Goal: Task Accomplishment & Management: Manage account settings

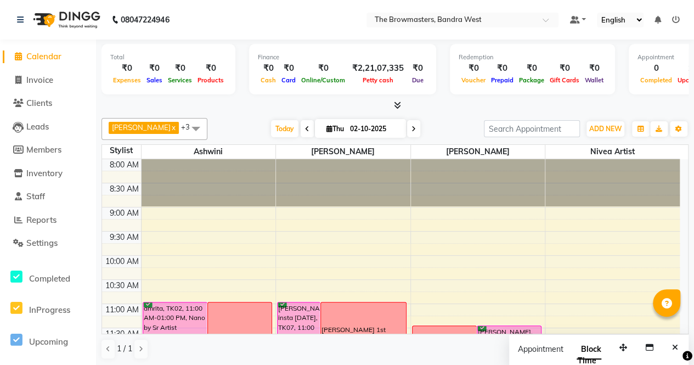
scroll to position [344, 0]
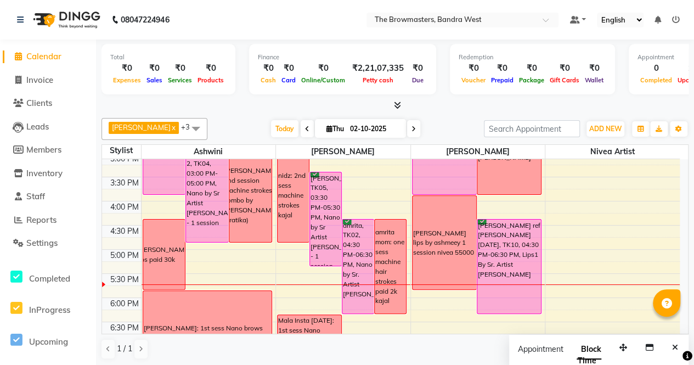
click at [270, 121] on div "Today Thu 02-10-2025" at bounding box center [345, 129] width 151 height 16
click at [280, 128] on span "Today" at bounding box center [284, 128] width 27 height 17
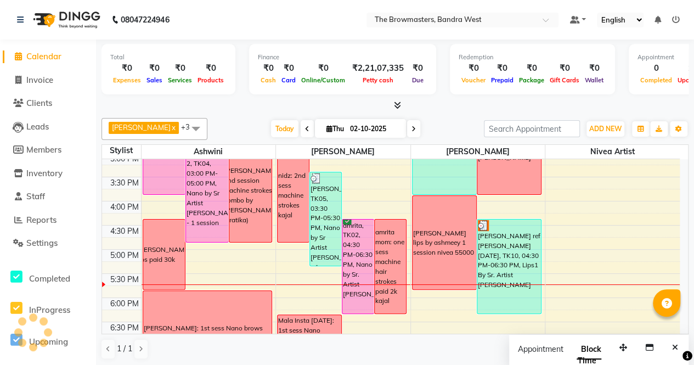
scroll to position [443, 0]
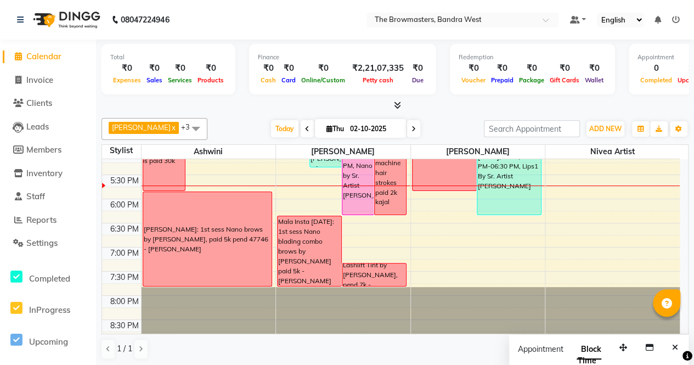
click at [419, 130] on span at bounding box center [413, 128] width 13 height 17
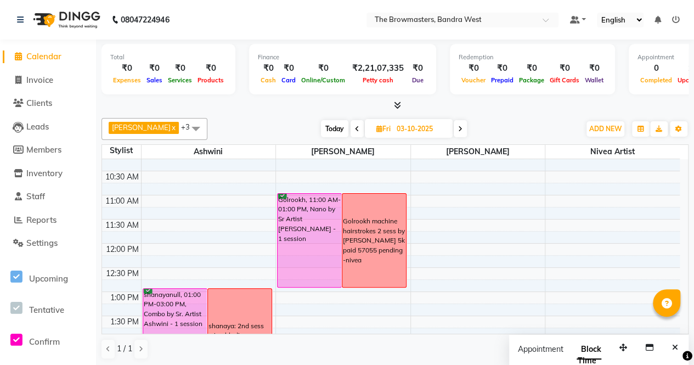
scroll to position [87, 0]
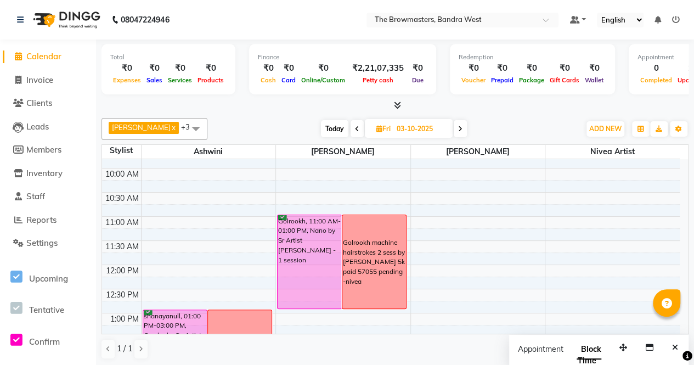
click at [339, 120] on span "Today" at bounding box center [334, 128] width 27 height 17
type input "02-10-2025"
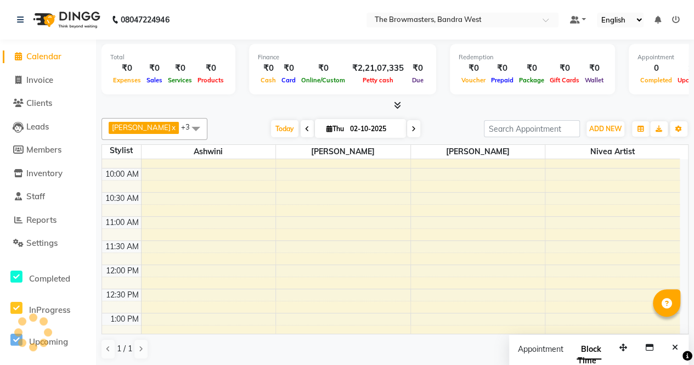
scroll to position [443, 0]
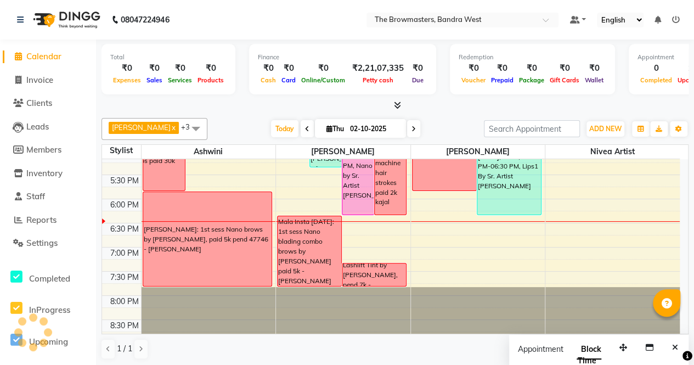
click at [337, 124] on span "Thu" at bounding box center [335, 128] width 23 height 8
select select "10"
select select "2025"
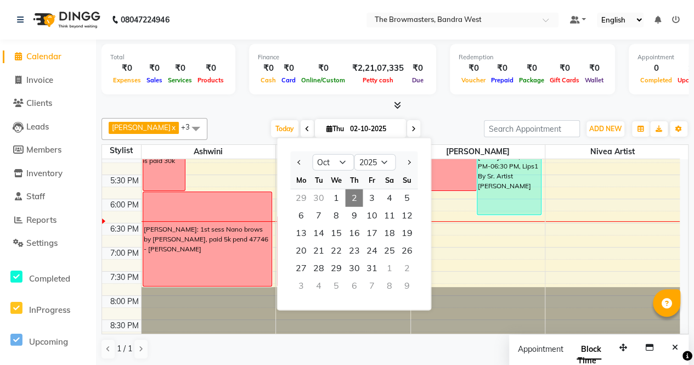
click at [465, 127] on div "[DATE] [DATE] Jan Feb Mar Apr May Jun [DATE] Aug Sep Oct Nov [DATE] 2016 2017 2…" at bounding box center [345, 129] width 265 height 16
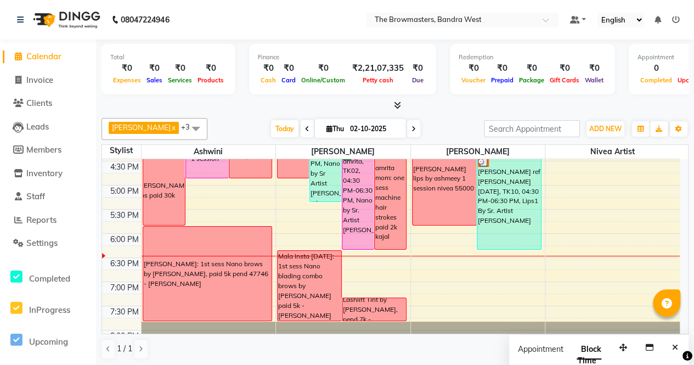
scroll to position [407, 0]
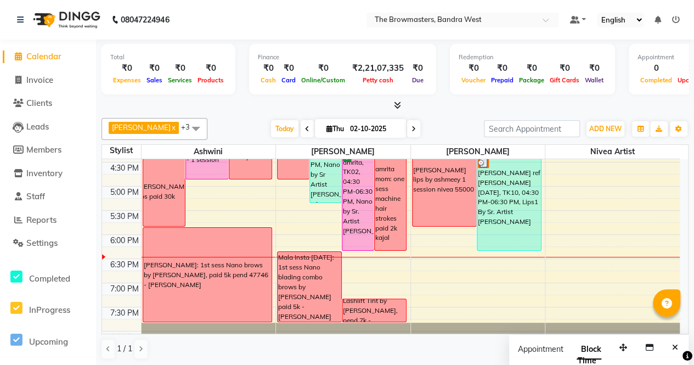
click at [302, 280] on div "Mala Insta [DATE]: 1st sess Nano blading combo brows by [PERSON_NAME] paid 5k -…" at bounding box center [309, 286] width 63 height 69
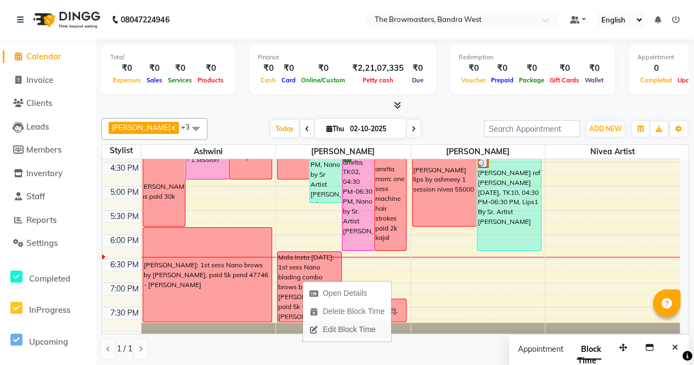
click at [327, 324] on span "Edit Block Time" at bounding box center [348, 330] width 53 height 12
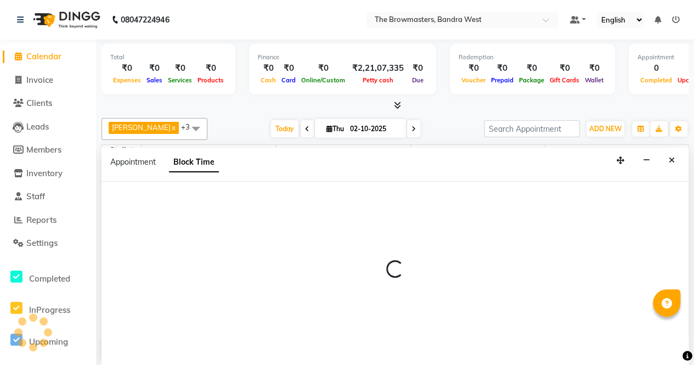
scroll to position [0, 0]
select select "64307"
select select "1110"
select select "1200"
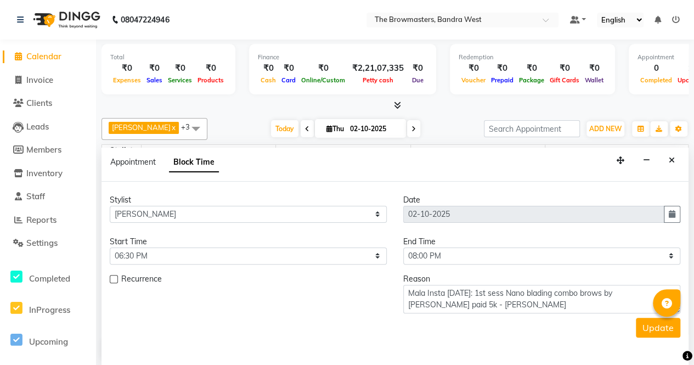
scroll to position [443, 0]
click at [672, 157] on icon "Close" at bounding box center [671, 160] width 6 height 8
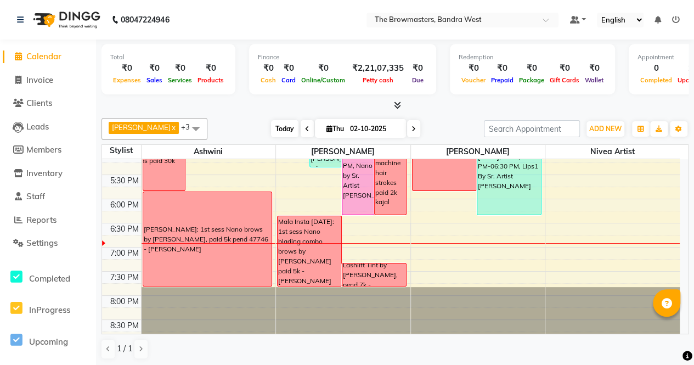
click at [286, 124] on span "Today" at bounding box center [284, 128] width 27 height 17
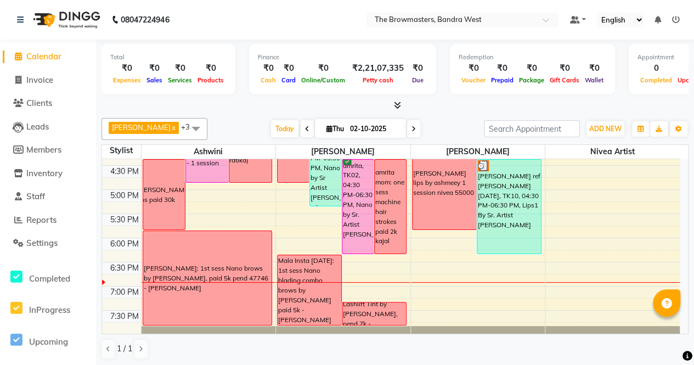
click at [230, 248] on div "[PERSON_NAME]: 1st sess Nano brows by [PERSON_NAME], paid 5k pend 47746 - [PERS…" at bounding box center [207, 278] width 128 height 94
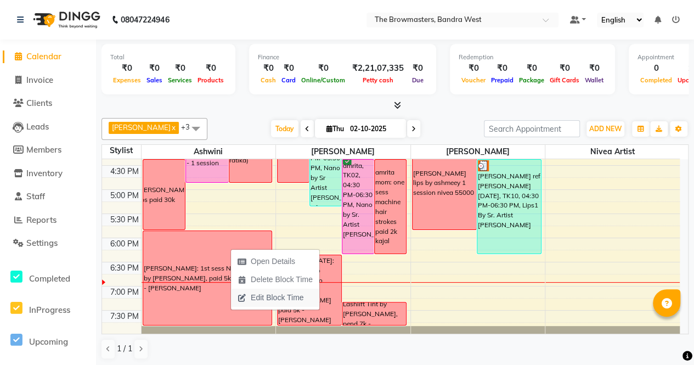
click at [280, 294] on span "Edit Block Time" at bounding box center [277, 298] width 53 height 12
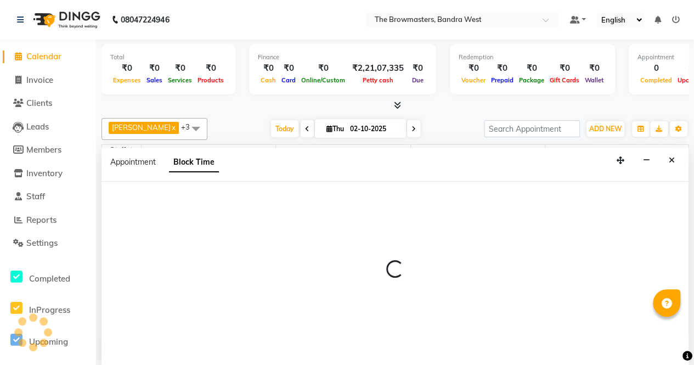
select select "64306"
select select "1080"
select select "1200"
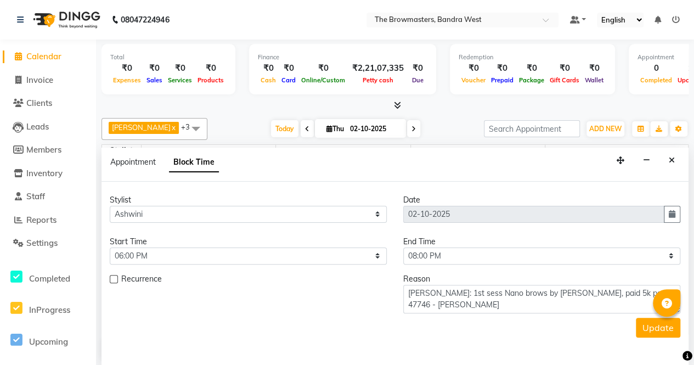
scroll to position [443, 0]
drag, startPoint x: 533, startPoint y: 307, endPoint x: 407, endPoint y: 290, distance: 127.3
click at [407, 290] on textarea "[PERSON_NAME]: 1st sess Nano brows by [PERSON_NAME], paid 5k pend 47746 - [PERS…" at bounding box center [541, 299] width 277 height 29
click at [670, 160] on icon "Close" at bounding box center [671, 160] width 6 height 8
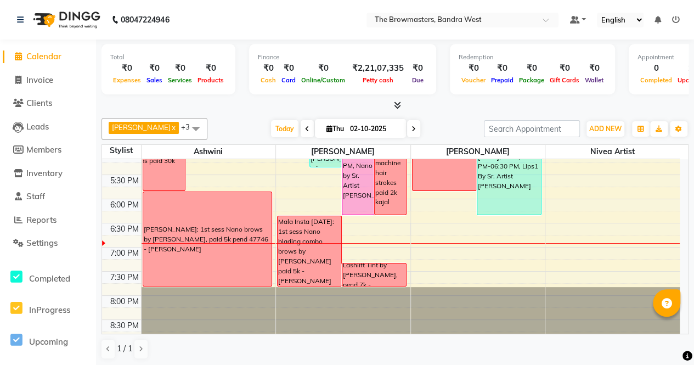
click at [194, 244] on div "[PERSON_NAME]: 1st sess Nano brows by [PERSON_NAME], paid 5k pend 47746 - [PERS…" at bounding box center [207, 239] width 127 height 30
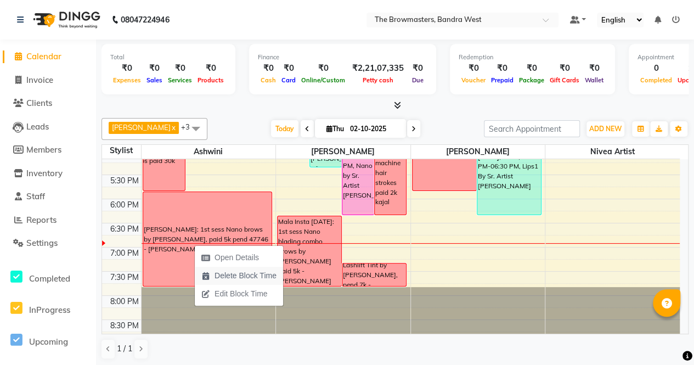
click at [252, 279] on span "Delete Block Time" at bounding box center [245, 276] width 62 height 12
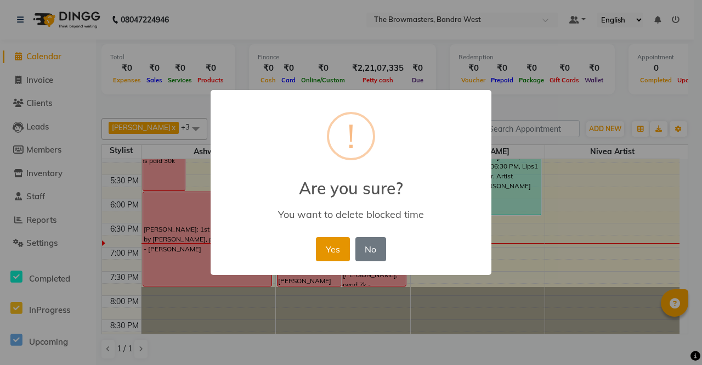
click at [321, 259] on button "Yes" at bounding box center [332, 249] width 33 height 24
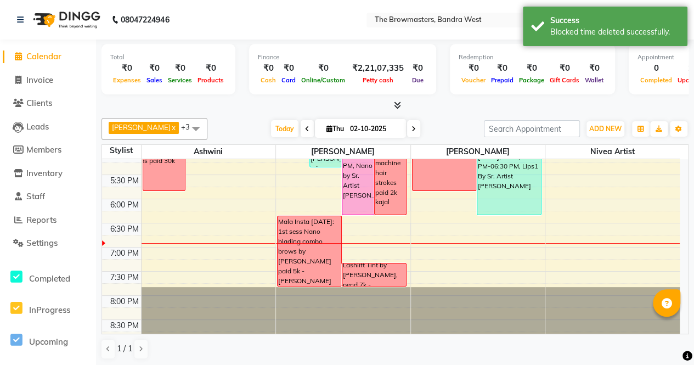
click at [321, 259] on div "Mala Insta [DATE]: 1st sess Nano blading combo brows by [PERSON_NAME] paid 5k -…" at bounding box center [309, 251] width 63 height 69
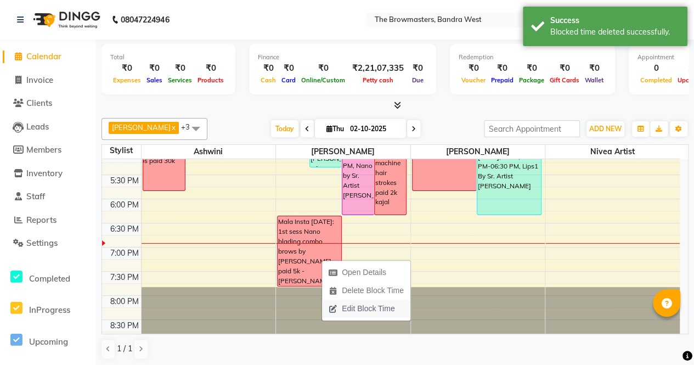
click at [353, 304] on span "Edit Block Time" at bounding box center [368, 309] width 53 height 12
select select "64307"
select select "1110"
select select "1200"
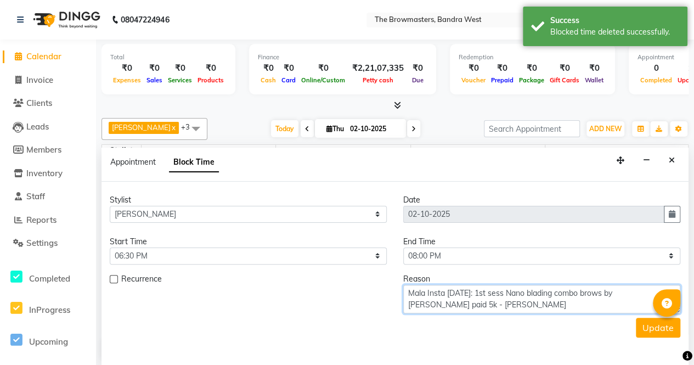
click at [534, 288] on textarea "Mala Insta [DATE]: 1st sess Nano blading combo brows by [PERSON_NAME] paid 5k -…" at bounding box center [541, 299] width 277 height 29
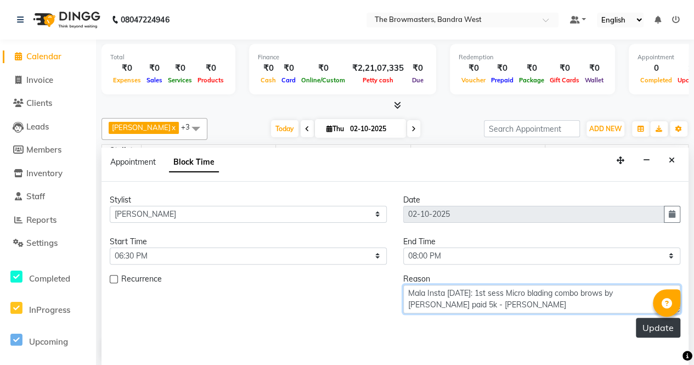
type textarea "Mala Insta [DATE]: 1st sess Micro blading combo brows by [PERSON_NAME] paid 5k …"
click at [642, 325] on button "Update" at bounding box center [658, 328] width 44 height 20
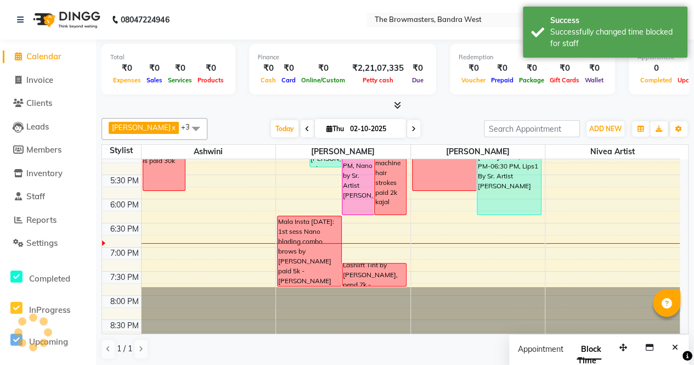
scroll to position [0, 0]
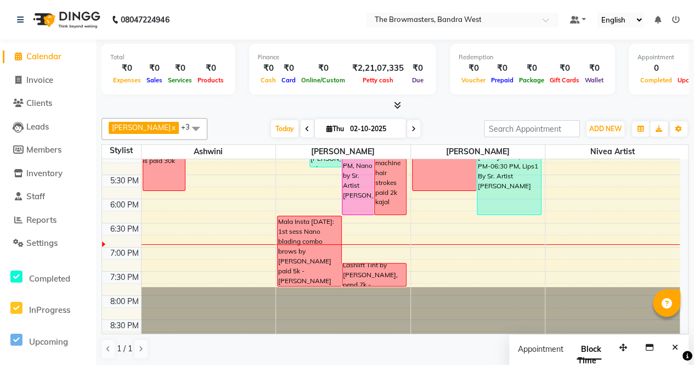
click at [416, 127] on icon at bounding box center [413, 129] width 4 height 7
type input "03-10-2025"
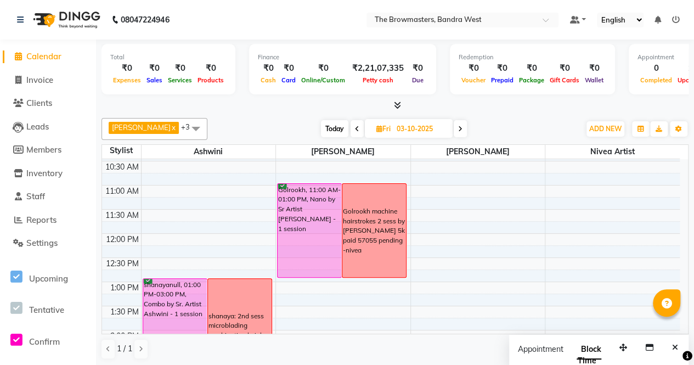
scroll to position [117, 0]
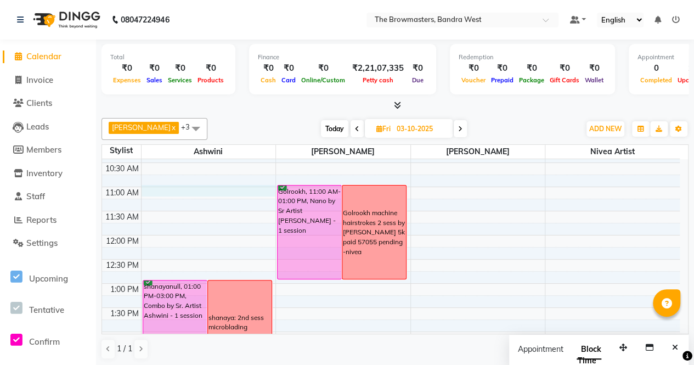
click at [155, 190] on div "8:00 AM 8:30 AM 9:00 AM 9:30 AM 10:00 AM 10:30 AM 11:00 AM 11:30 AM 12:00 PM 12…" at bounding box center [390, 355] width 577 height 627
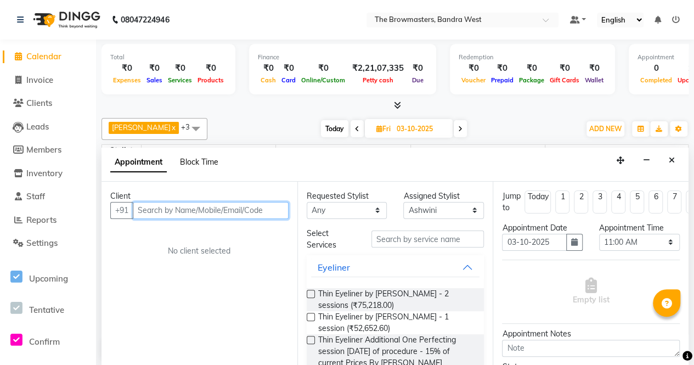
click at [206, 157] on span "Block Time" at bounding box center [199, 162] width 38 height 10
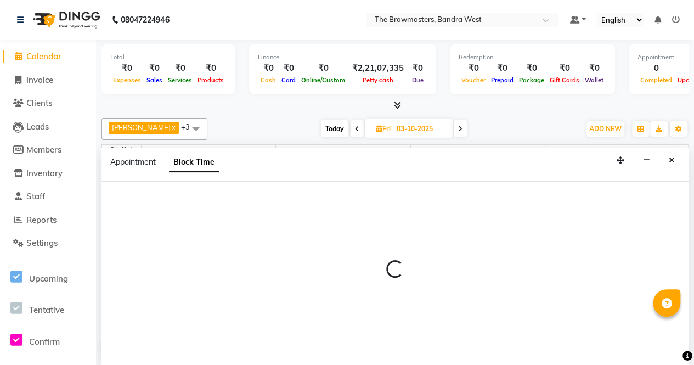
scroll to position [0, 0]
select select "64306"
select select "660"
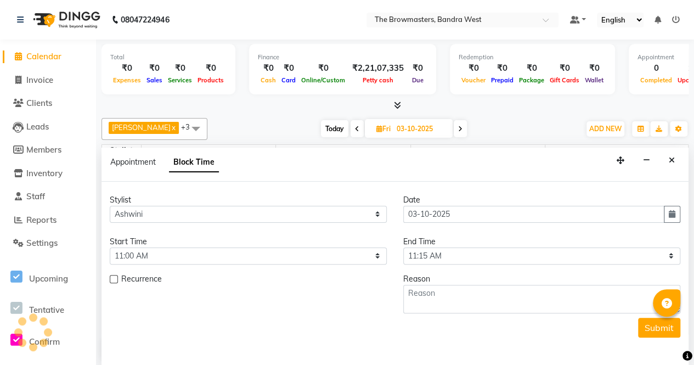
scroll to position [443, 0]
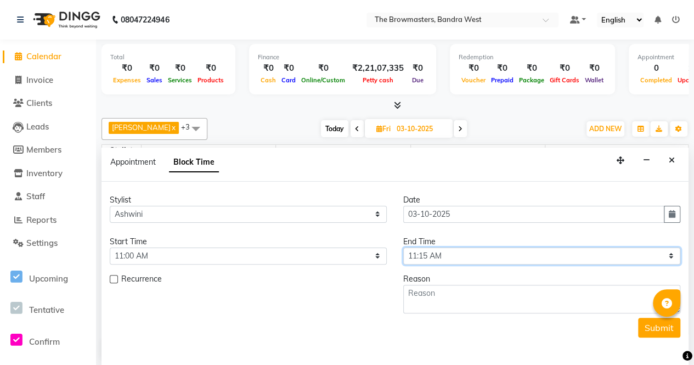
click at [453, 256] on select "Select 09:00 AM 09:15 AM 09:30 AM 09:45 AM 10:00 AM 10:15 AM 10:30 AM 10:45 AM …" at bounding box center [541, 255] width 277 height 17
select select "780"
click at [403, 247] on select "Select 09:00 AM 09:15 AM 09:30 AM 09:45 AM 10:00 AM 10:15 AM 10:30 AM 10:45 AM …" at bounding box center [541, 255] width 277 height 17
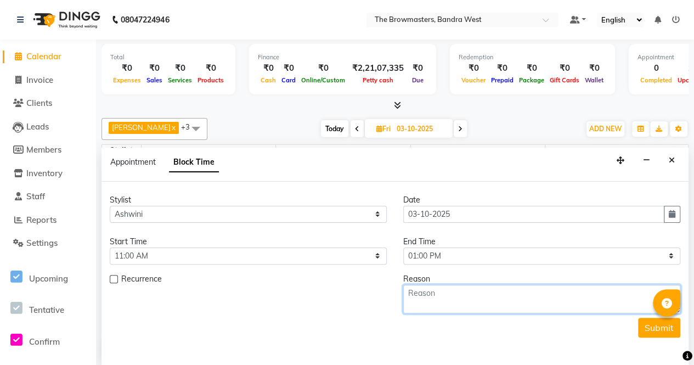
click at [452, 285] on textarea at bounding box center [541, 299] width 277 height 29
paste textarea "[PERSON_NAME]: 1st sess Nano brows by [PERSON_NAME], paid 5k pend 47746 - [PERS…"
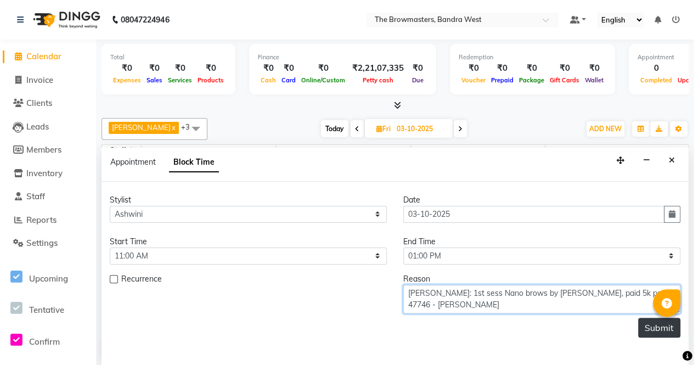
type textarea "[PERSON_NAME]: 1st sess Nano brows by [PERSON_NAME], paid 5k pend 47746 - [PERS…"
click at [645, 320] on button "Submit" at bounding box center [659, 328] width 42 height 20
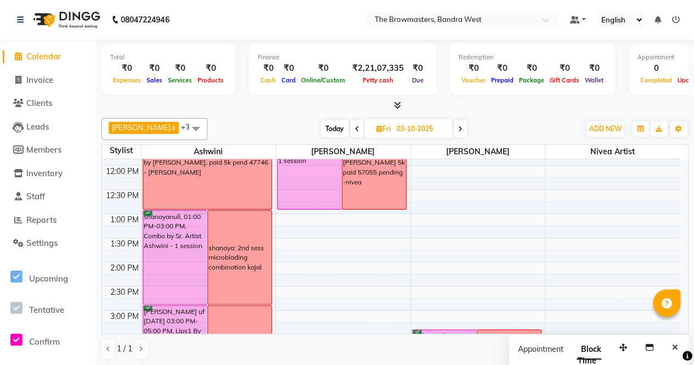
scroll to position [165, 0]
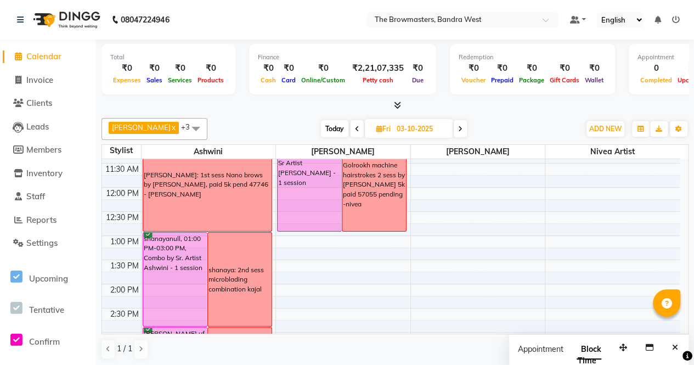
click at [332, 128] on span "Today" at bounding box center [334, 128] width 27 height 17
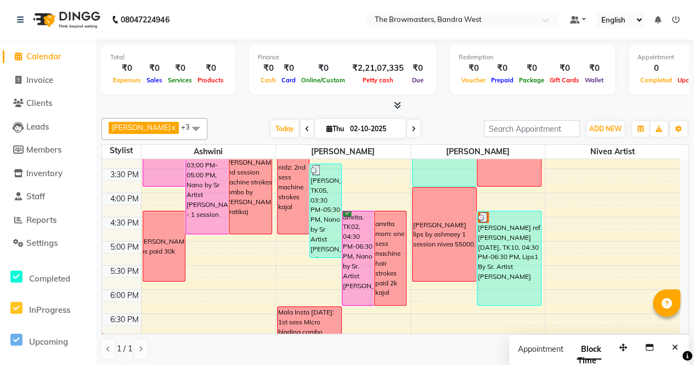
scroll to position [442, 0]
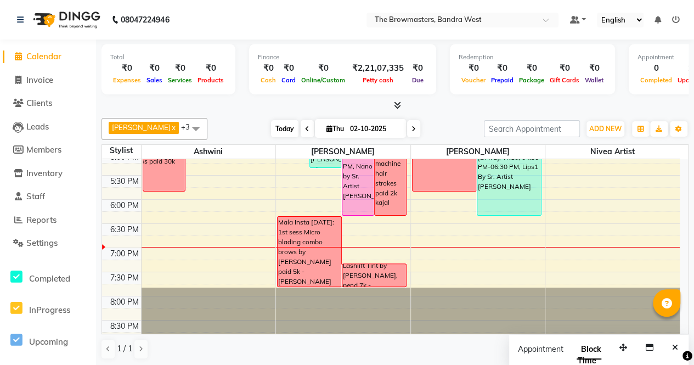
click at [294, 130] on span "Today" at bounding box center [284, 128] width 27 height 17
click at [414, 126] on icon at bounding box center [413, 129] width 4 height 7
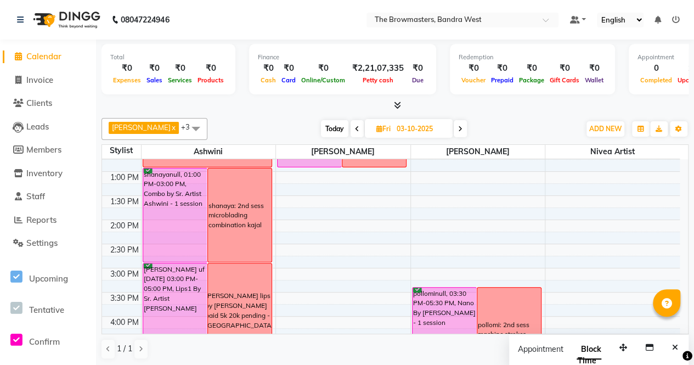
scroll to position [227, 0]
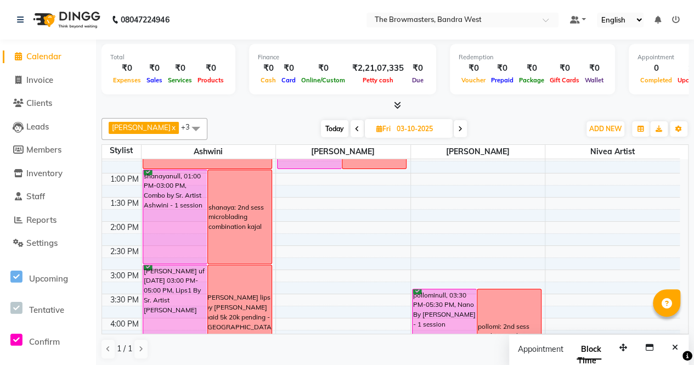
click at [339, 128] on span "Today" at bounding box center [334, 128] width 27 height 17
type input "02-10-2025"
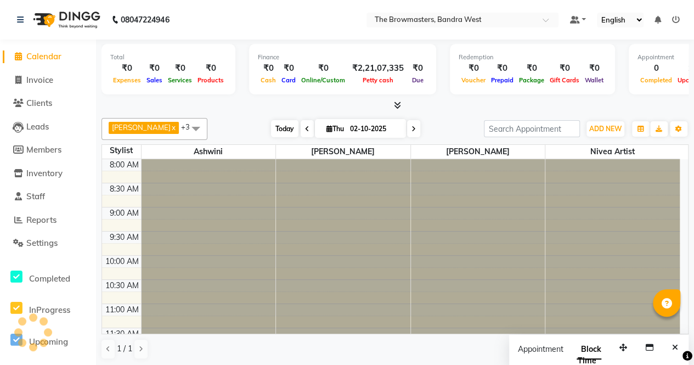
scroll to position [443, 0]
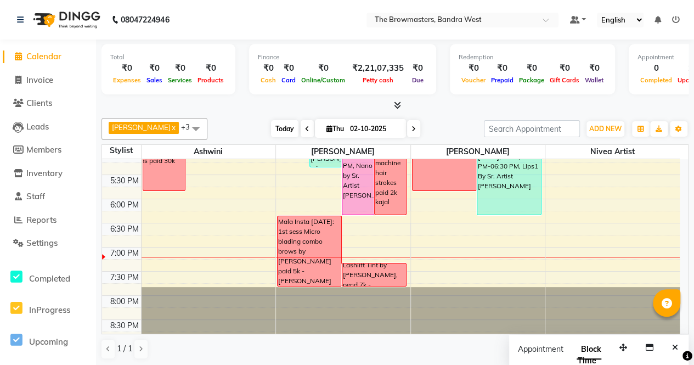
click at [288, 124] on span "Today" at bounding box center [284, 128] width 27 height 17
click at [378, 128] on input "02-10-2025" at bounding box center [374, 129] width 55 height 16
select select "10"
select select "2025"
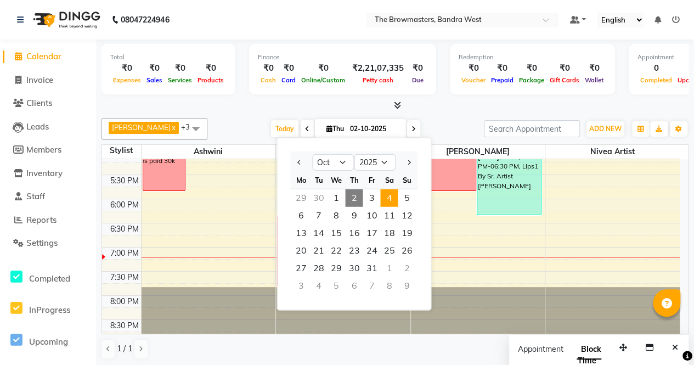
click at [394, 195] on span "4" at bounding box center [389, 198] width 18 height 18
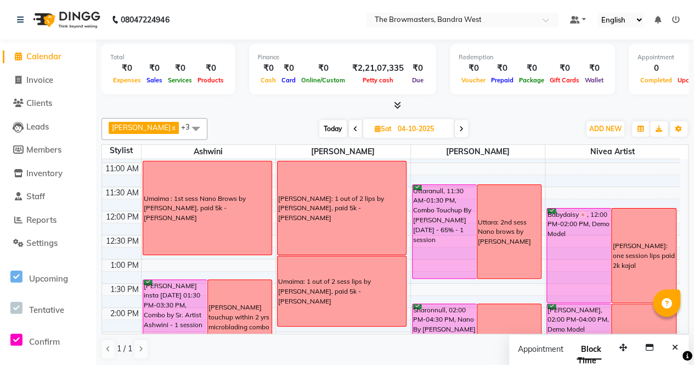
scroll to position [142, 0]
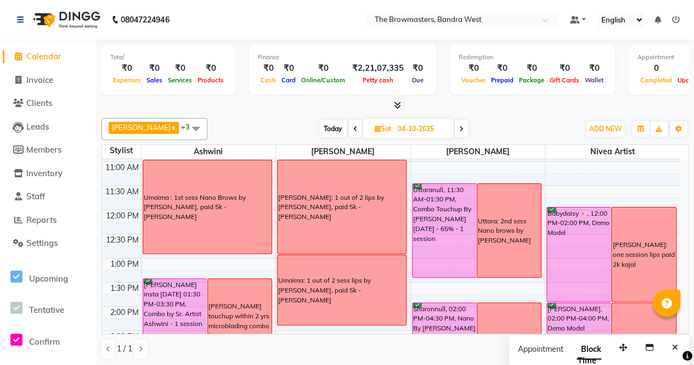
click at [338, 128] on span "Today" at bounding box center [332, 128] width 27 height 17
type input "02-10-2025"
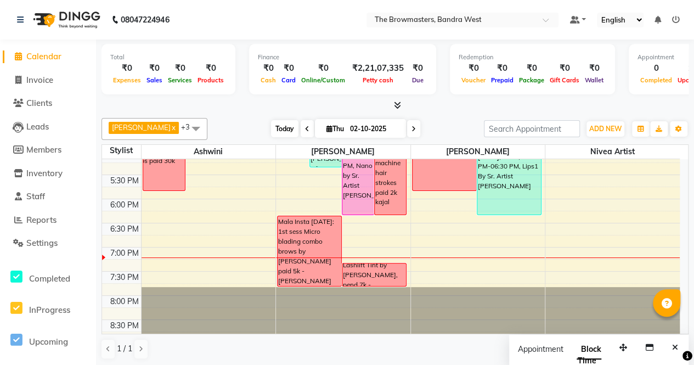
click at [338, 128] on span "Thu" at bounding box center [335, 128] width 23 height 8
select select "10"
select select "2025"
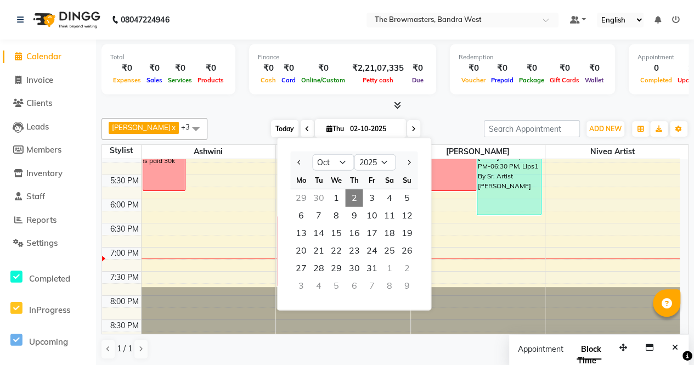
click at [338, 128] on span "Thu" at bounding box center [335, 128] width 23 height 8
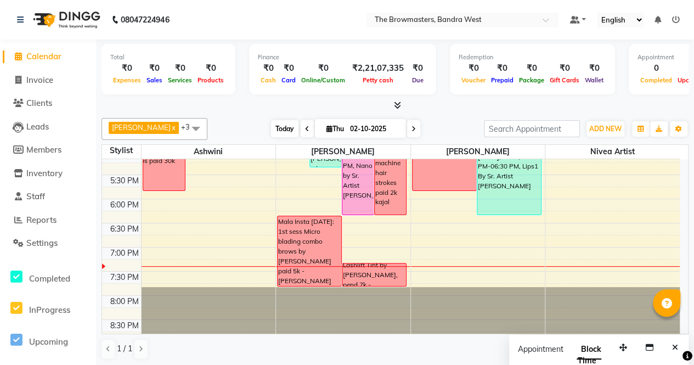
click at [278, 130] on span "Today" at bounding box center [284, 128] width 27 height 17
click at [416, 129] on icon at bounding box center [413, 129] width 4 height 7
type input "03-10-2025"
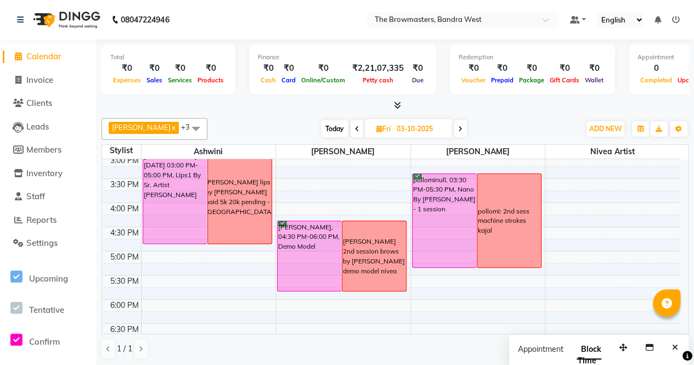
scroll to position [373, 0]
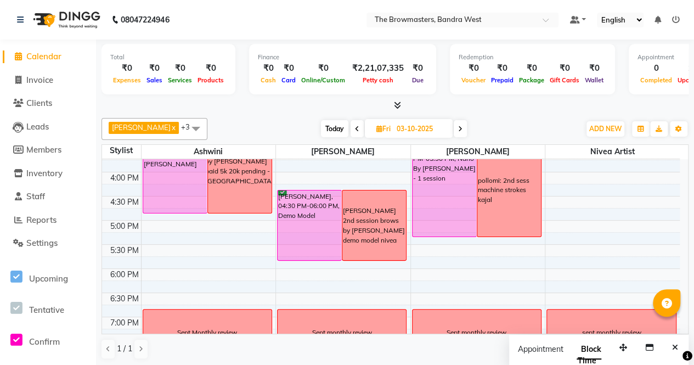
click at [431, 122] on input "03-10-2025" at bounding box center [420, 129] width 55 height 16
select select "10"
select select "2025"
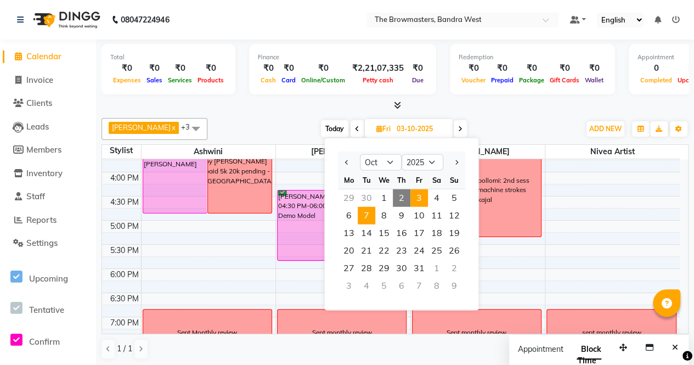
click at [371, 214] on span "7" at bounding box center [367, 216] width 18 height 18
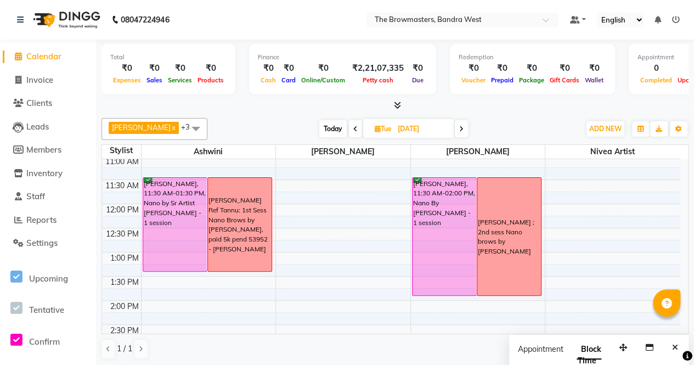
scroll to position [86, 0]
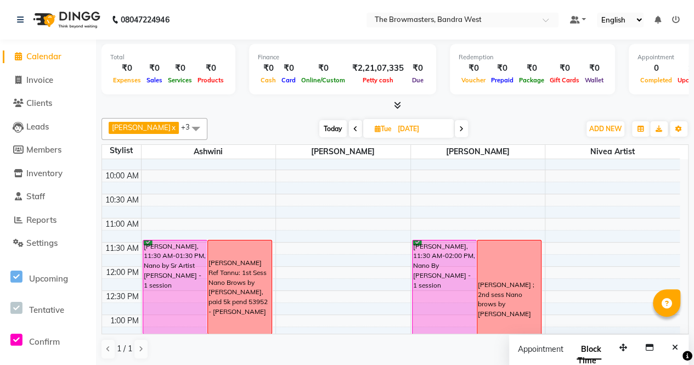
click at [358, 129] on icon at bounding box center [355, 129] width 4 height 7
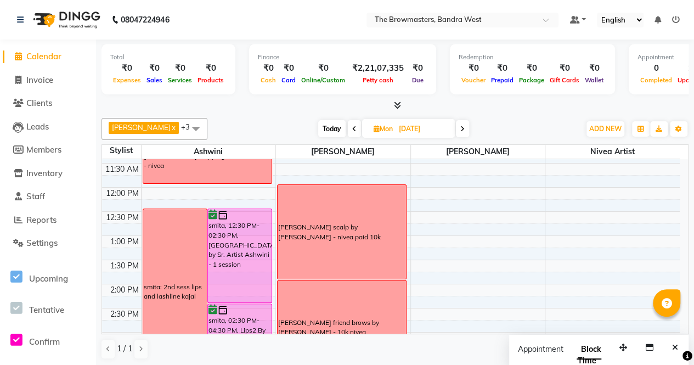
scroll to position [169, 0]
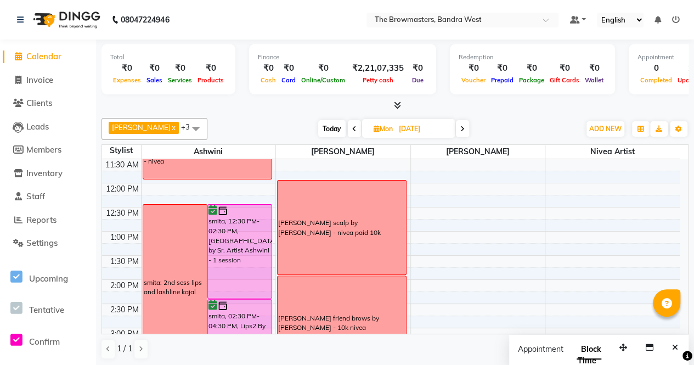
click at [329, 127] on span "Today" at bounding box center [331, 128] width 27 height 17
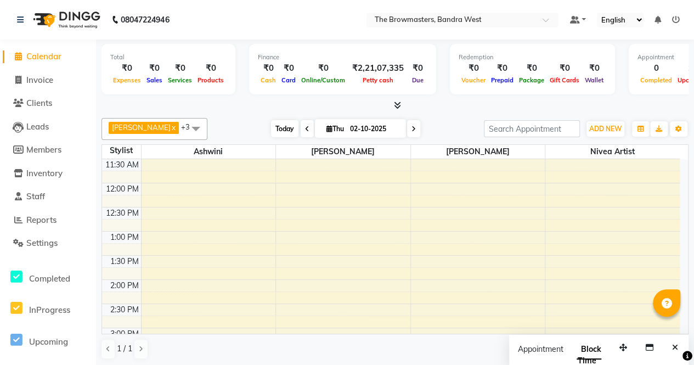
scroll to position [443, 0]
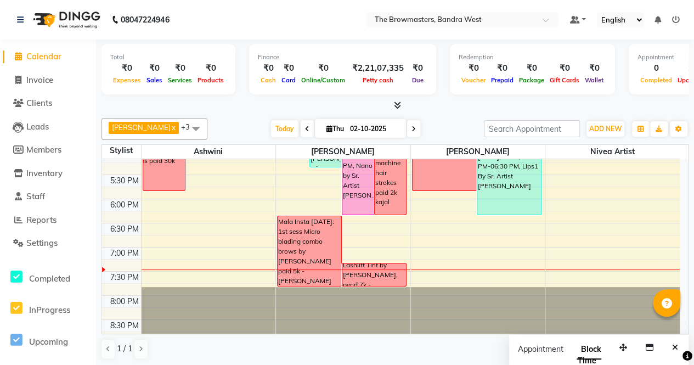
click at [415, 128] on icon at bounding box center [413, 129] width 4 height 7
type input "03-10-2025"
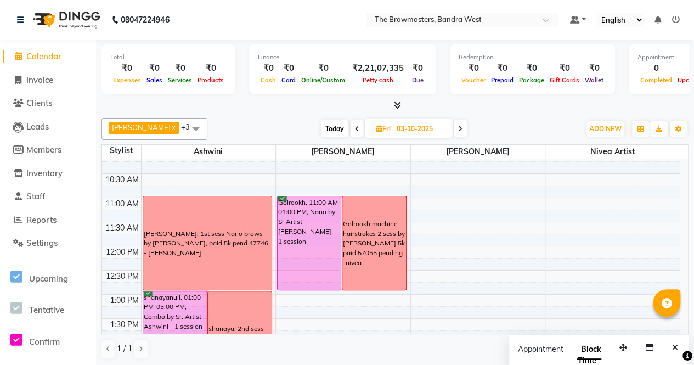
scroll to position [114, 0]
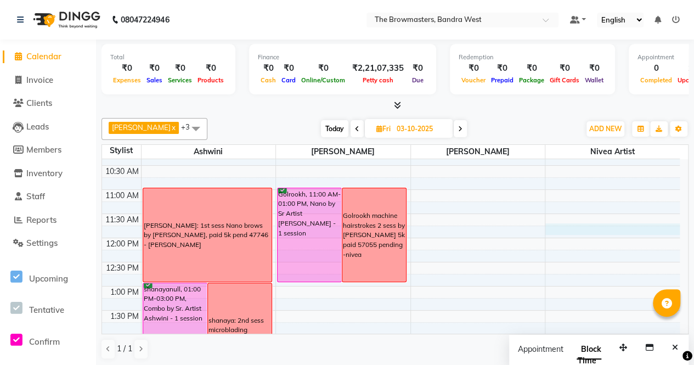
click at [676, 223] on div "8:00 AM 8:30 AM 9:00 AM 9:30 AM 10:00 AM 10:30 AM 11:00 AM 11:30 AM 12:00 PM 12…" at bounding box center [390, 358] width 577 height 627
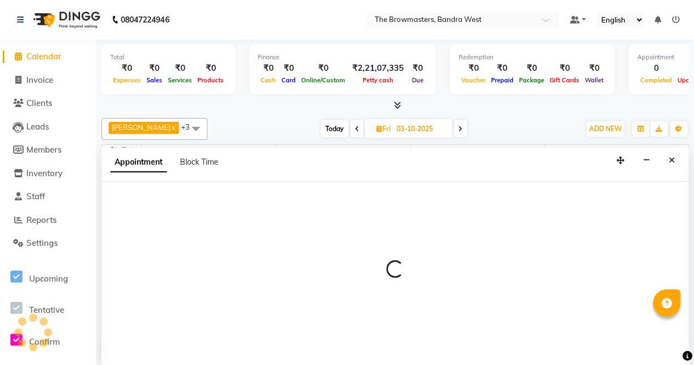
select select "88429"
select select "705"
select select "tentative"
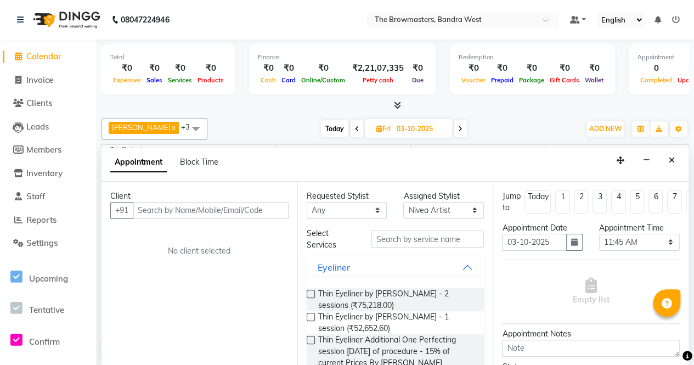
scroll to position [0, 0]
click at [676, 223] on div "Appointment Time Select 09:00 AM 09:15 AM 09:30 AM 09:45 AM 10:00 AM 10:15 AM 1…" at bounding box center [639, 240] width 97 height 37
click at [670, 156] on icon "Close" at bounding box center [671, 160] width 6 height 8
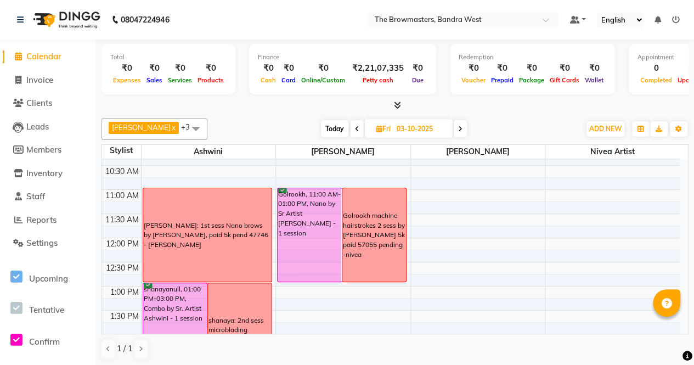
click at [330, 124] on span "Today" at bounding box center [334, 128] width 27 height 17
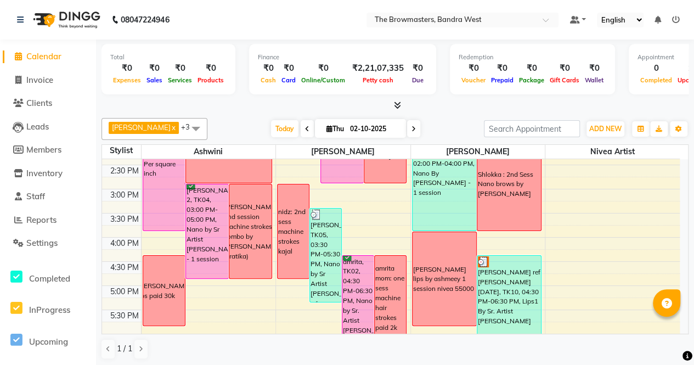
scroll to position [442, 0]
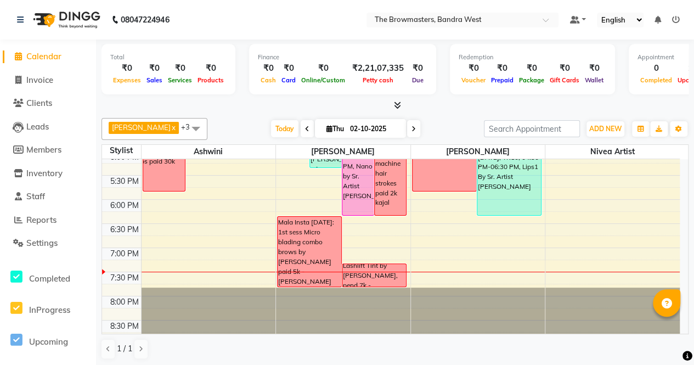
click at [417, 124] on span at bounding box center [413, 128] width 13 height 17
type input "03-10-2025"
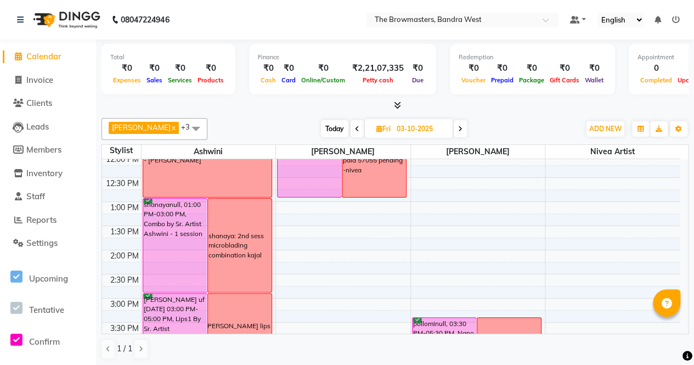
scroll to position [181, 0]
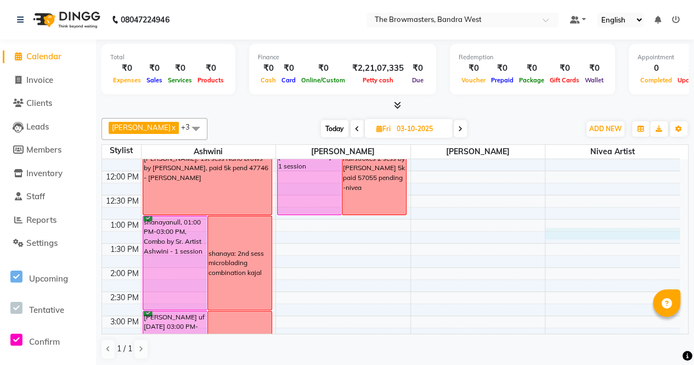
click at [673, 243] on td at bounding box center [410, 249] width 539 height 12
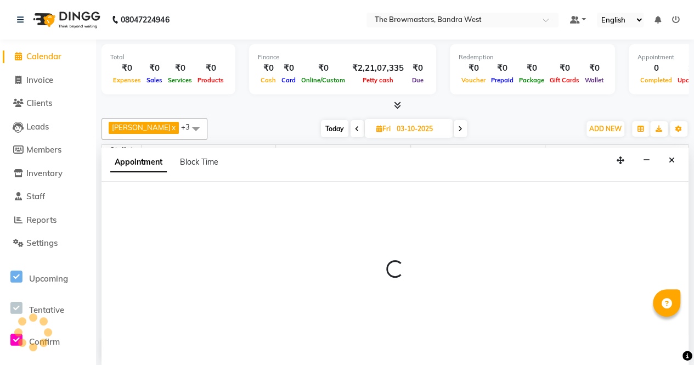
select select "88429"
select select "795"
select select "tentative"
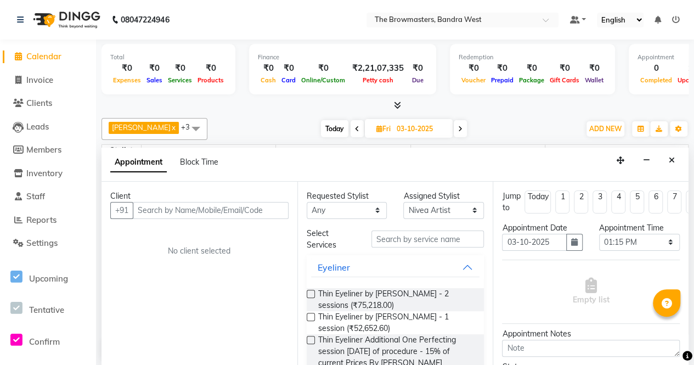
click at [673, 238] on div "Appointment Time Select 09:00 AM 09:15 AM 09:30 AM 09:45 AM 10:00 AM 10:15 AM 1…" at bounding box center [639, 240] width 97 height 37
click at [669, 243] on select "Select 09:00 AM 09:15 AM 09:30 AM 09:45 AM 10:00 AM 10:15 AM 10:30 AM 10:45 AM …" at bounding box center [639, 242] width 81 height 17
click at [669, 245] on select "Select 09:00 AM 09:15 AM 09:30 AM 09:45 AM 10:00 AM 10:15 AM 10:30 AM 10:45 AM …" at bounding box center [639, 242] width 81 height 17
click at [670, 243] on select "Select 09:00 AM 09:15 AM 09:30 AM 09:45 AM 10:00 AM 10:15 AM 10:30 AM 10:45 AM …" at bounding box center [639, 242] width 81 height 17
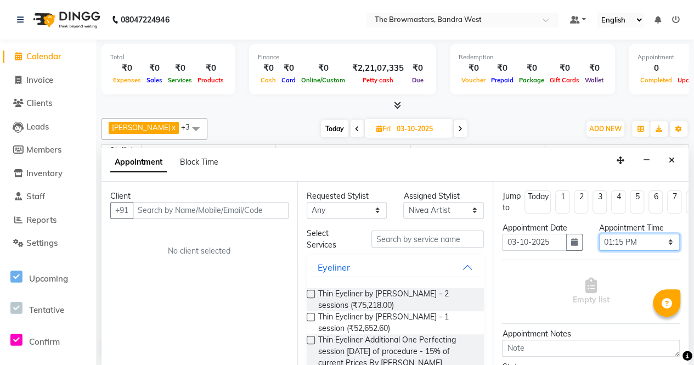
click at [670, 243] on select "Select 09:00 AM 09:15 AM 09:30 AM 09:45 AM 10:00 AM 10:15 AM 10:30 AM 10:45 AM …" at bounding box center [639, 242] width 81 height 17
click at [525, 100] on div at bounding box center [394, 106] width 587 height 12
click at [674, 158] on icon "Close" at bounding box center [671, 160] width 6 height 8
